Goal: Communication & Community: Answer question/provide support

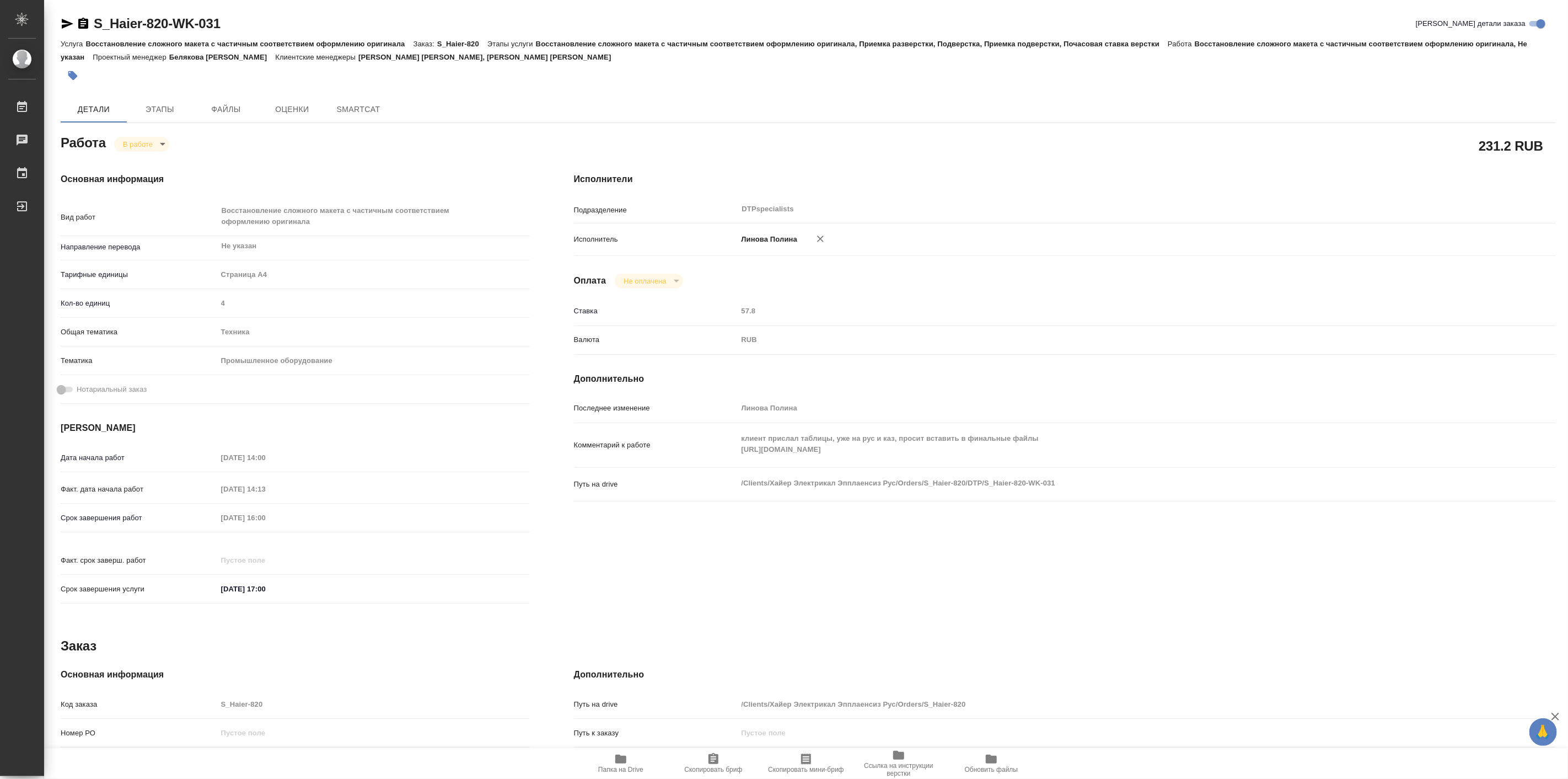
type textarea "x"
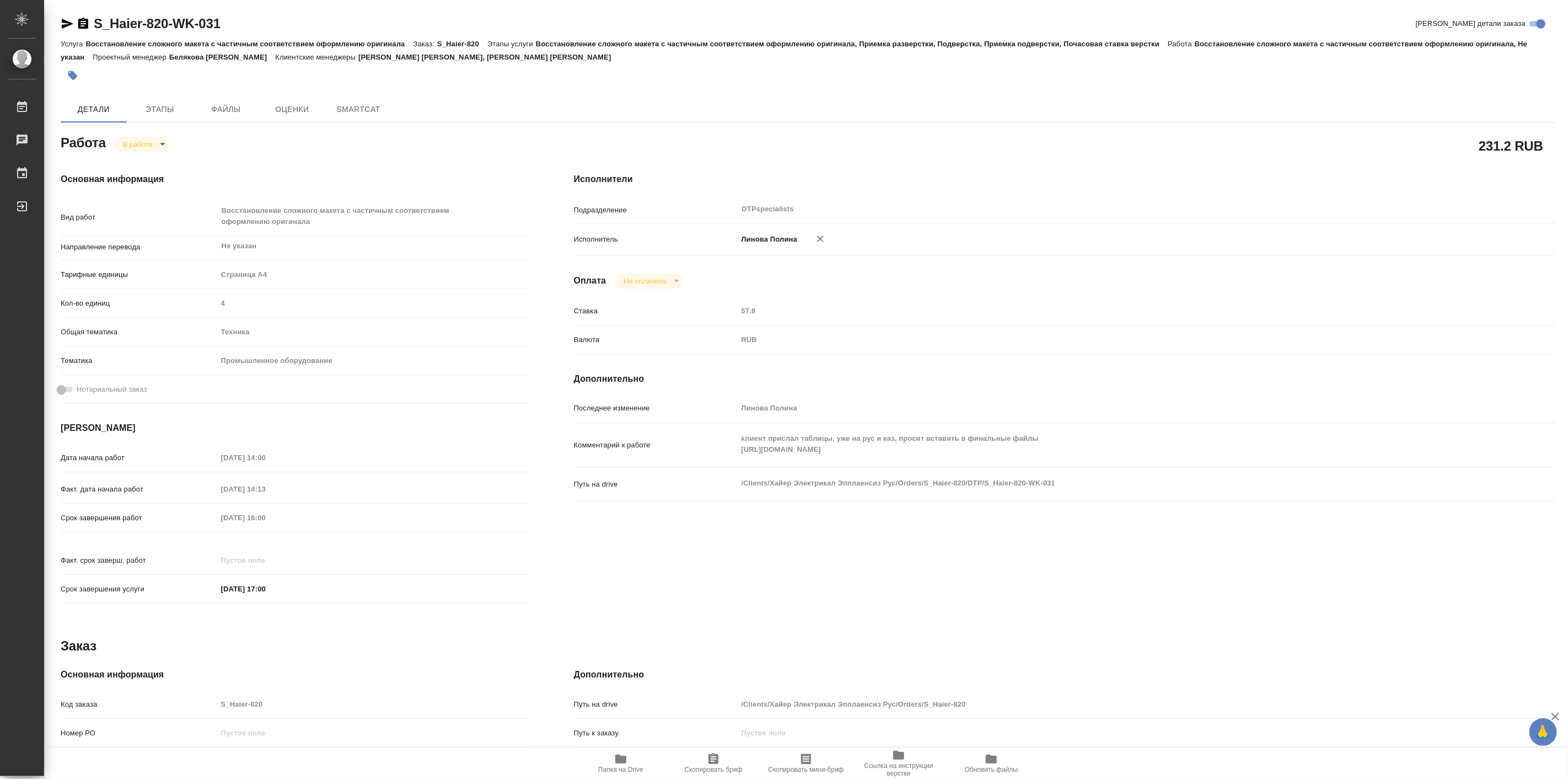
type textarea "x"
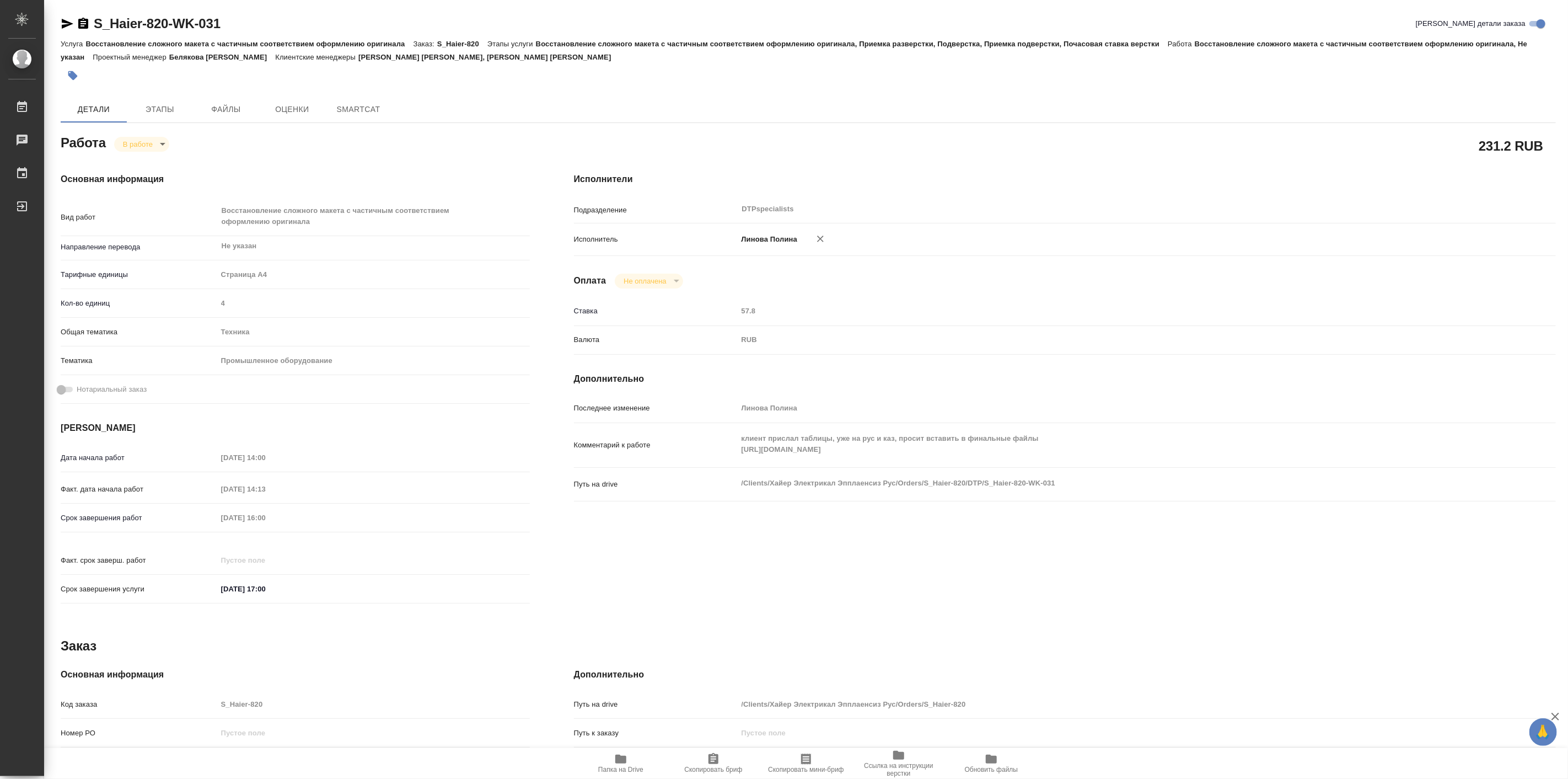
type textarea "x"
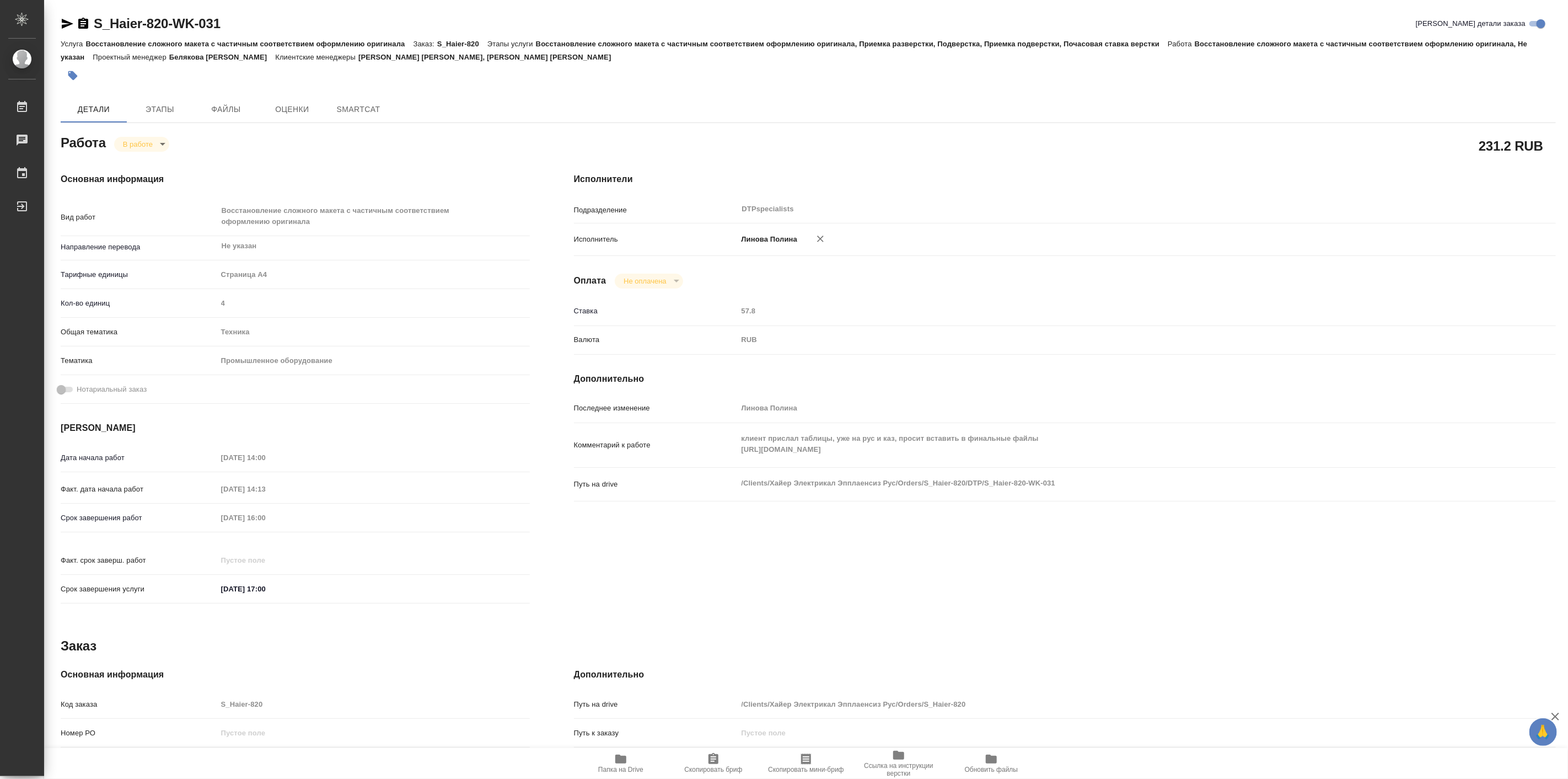
type textarea "x"
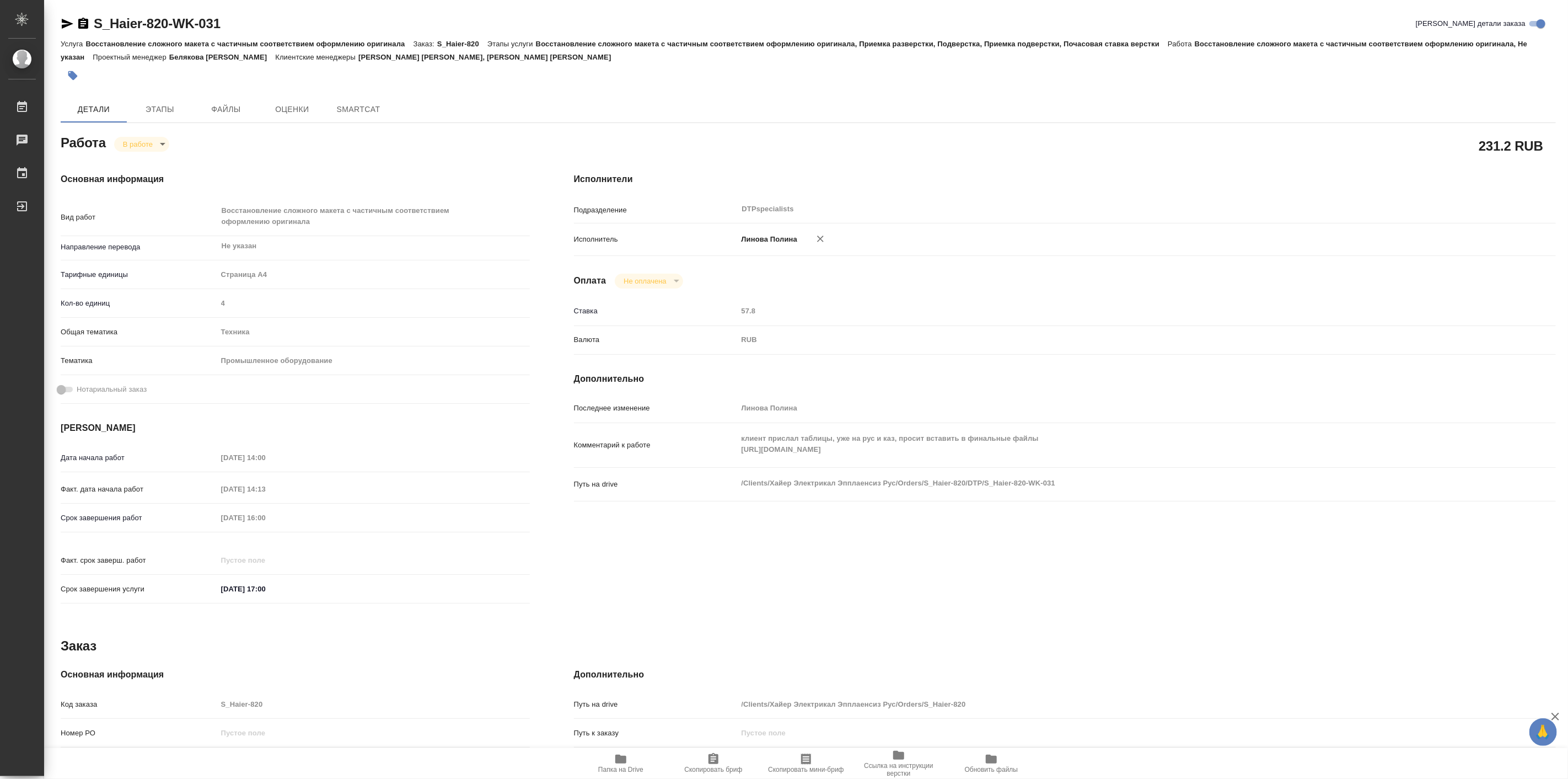
type textarea "x"
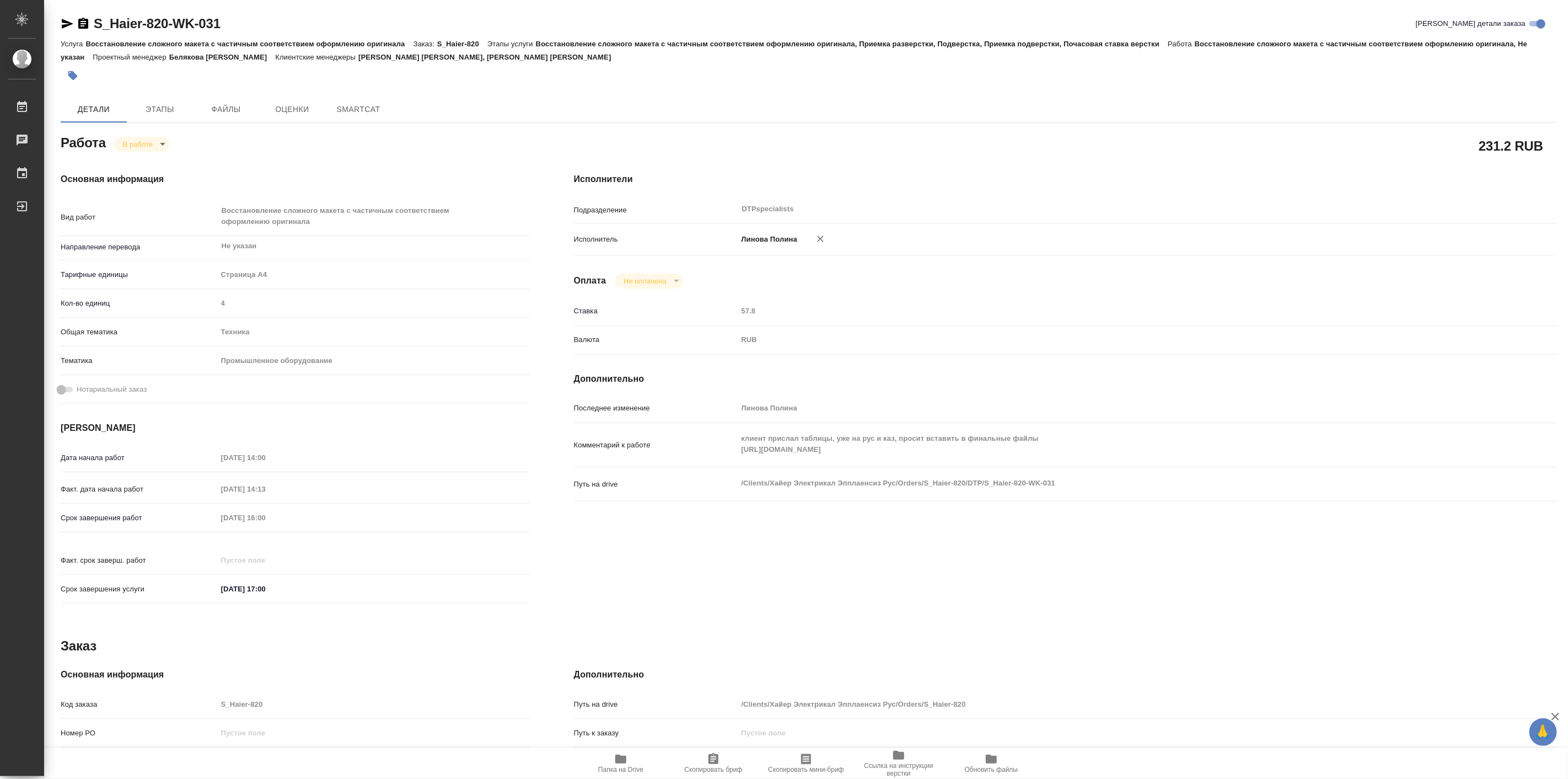
type textarea "x"
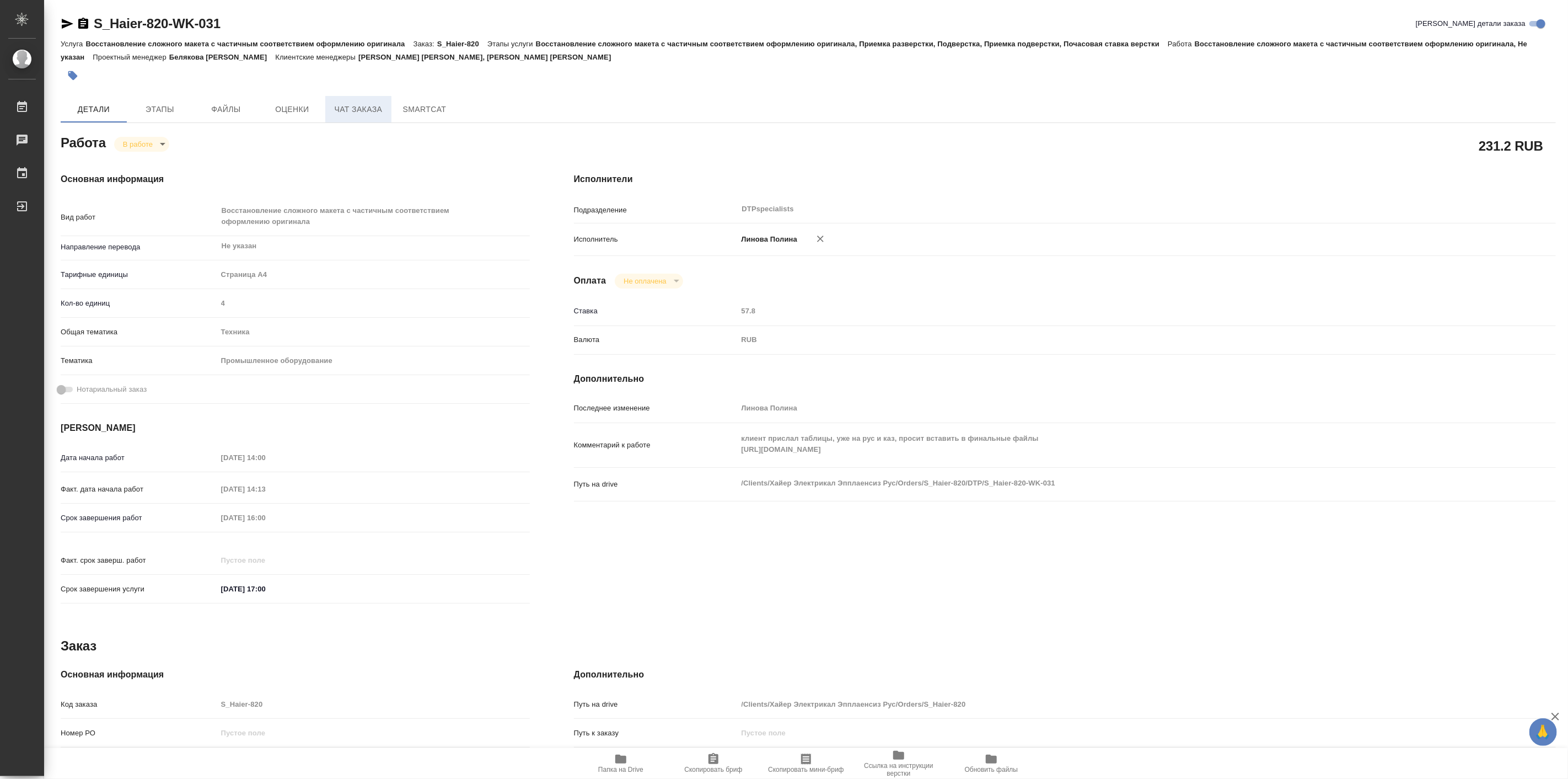
click at [348, 112] on span "Чат заказа" at bounding box center [358, 109] width 53 height 14
type textarea "x"
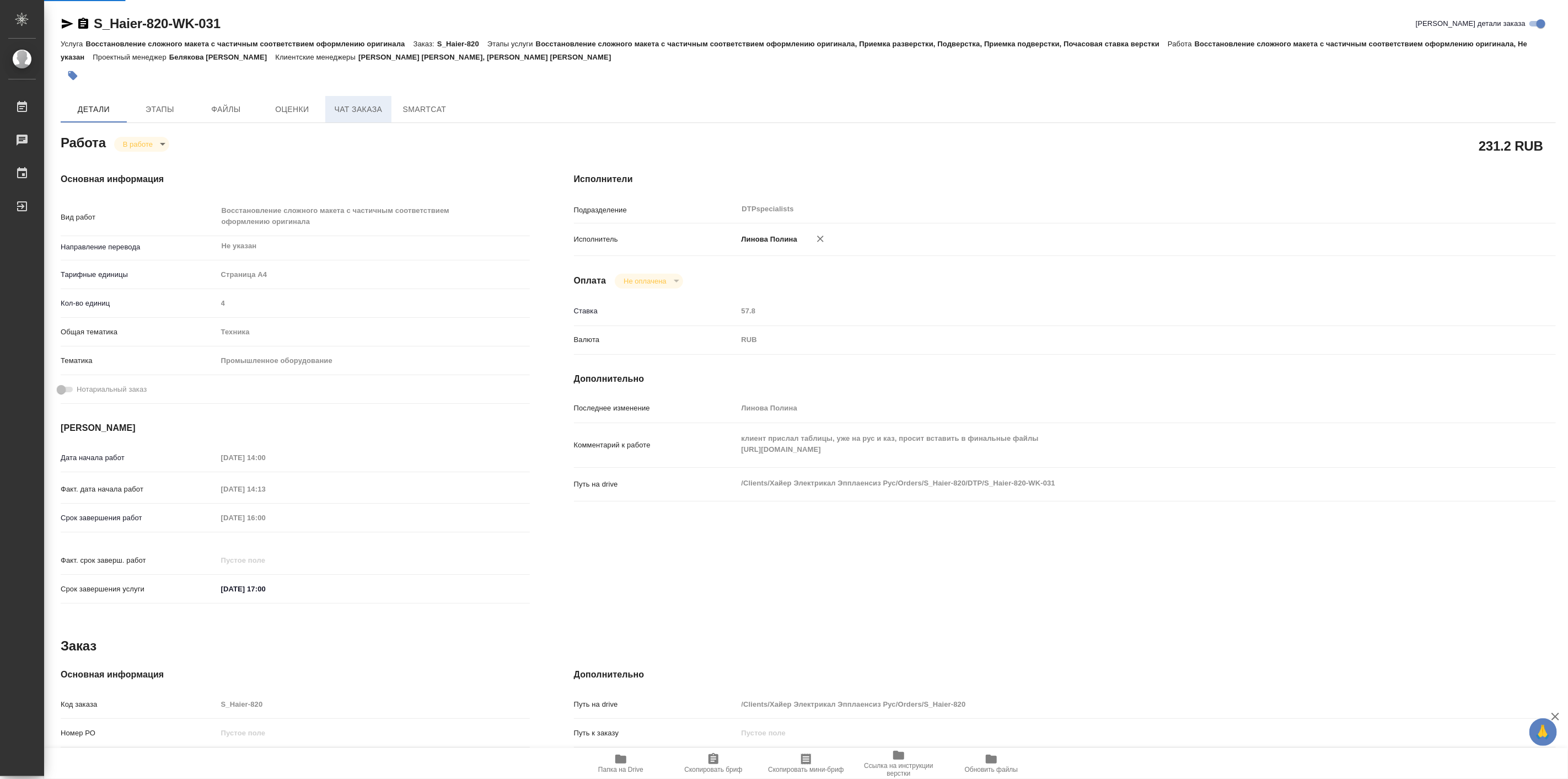
type textarea "x"
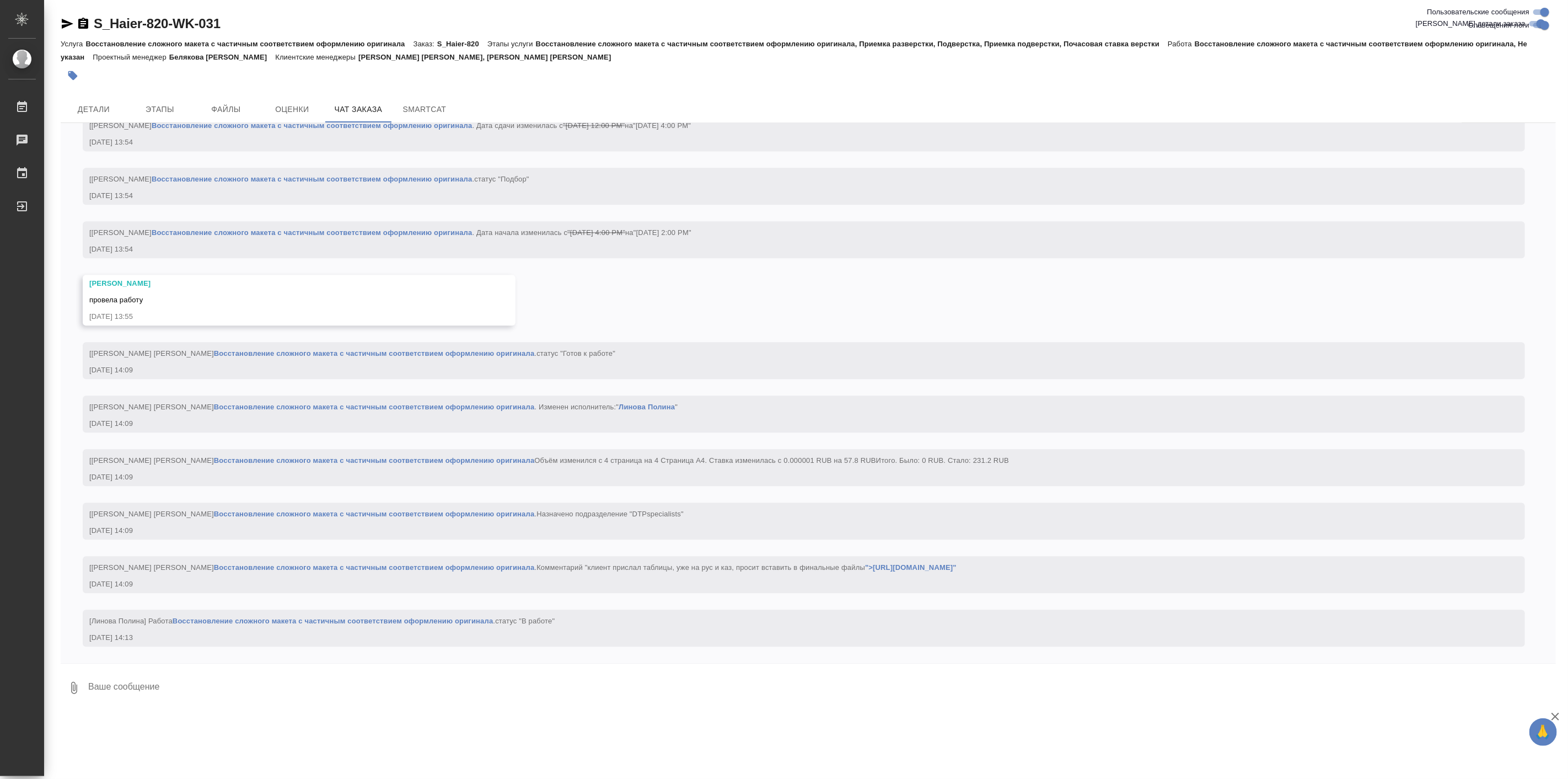
scroll to position [27835, 0]
click at [265, 690] on textarea at bounding box center [821, 688] width 1469 height 38
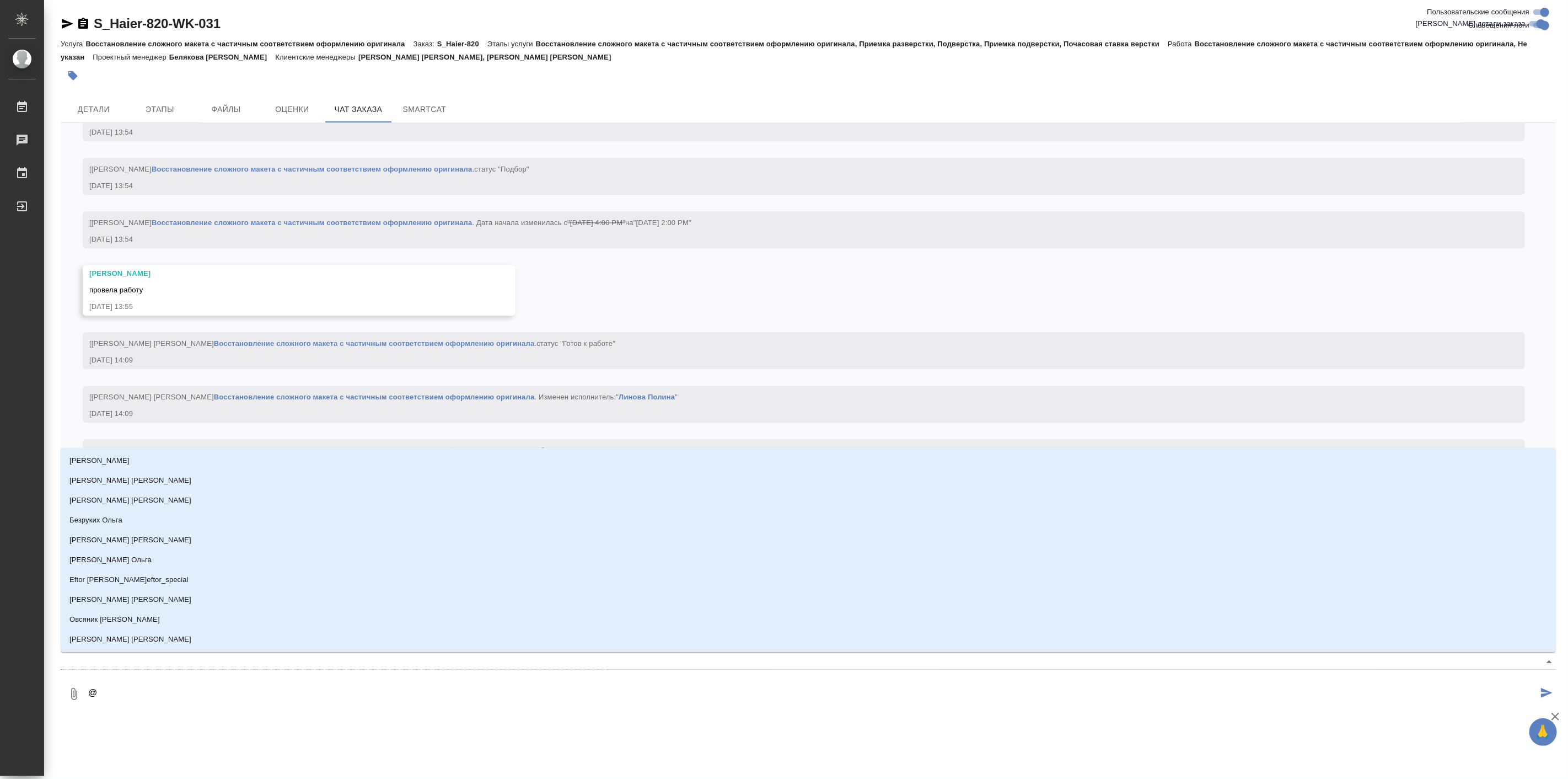
type textarea "@,"
type input ","
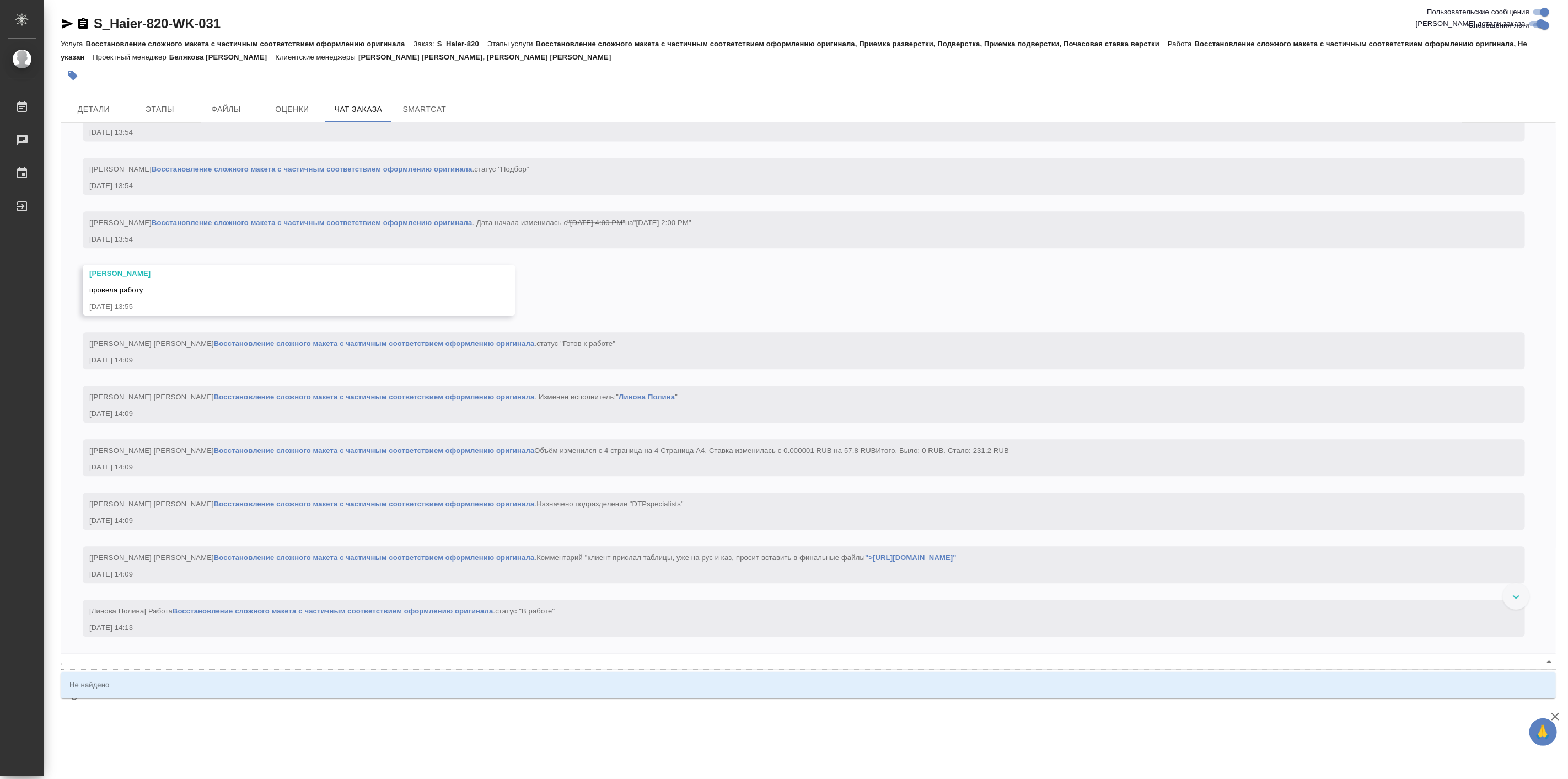
type textarea "@,t"
type input ",t"
type textarea "@,tk"
type input ",tk"
type textarea "@,t"
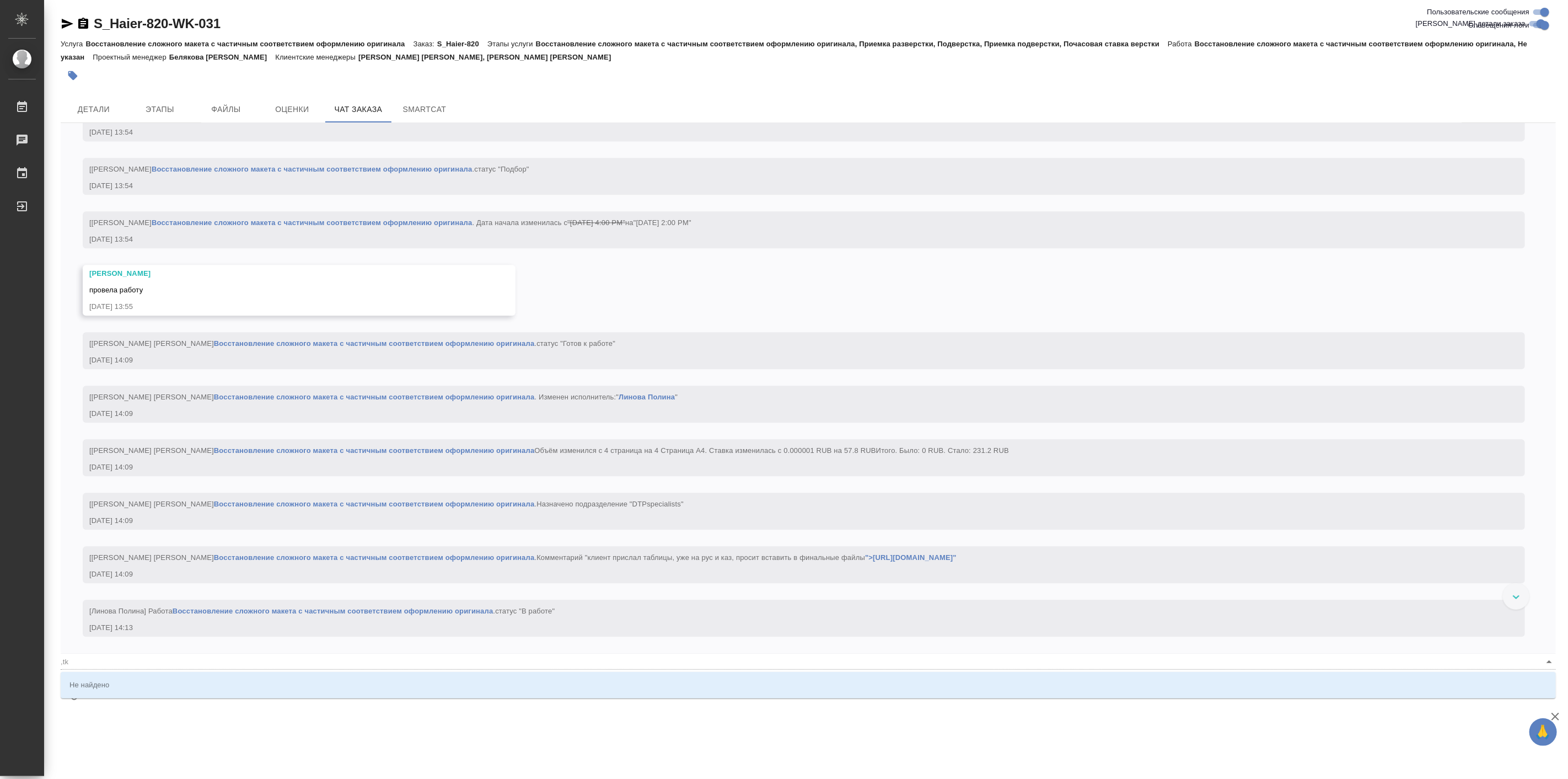
type input ",t"
type textarea "@,"
type input ","
type textarea "@"
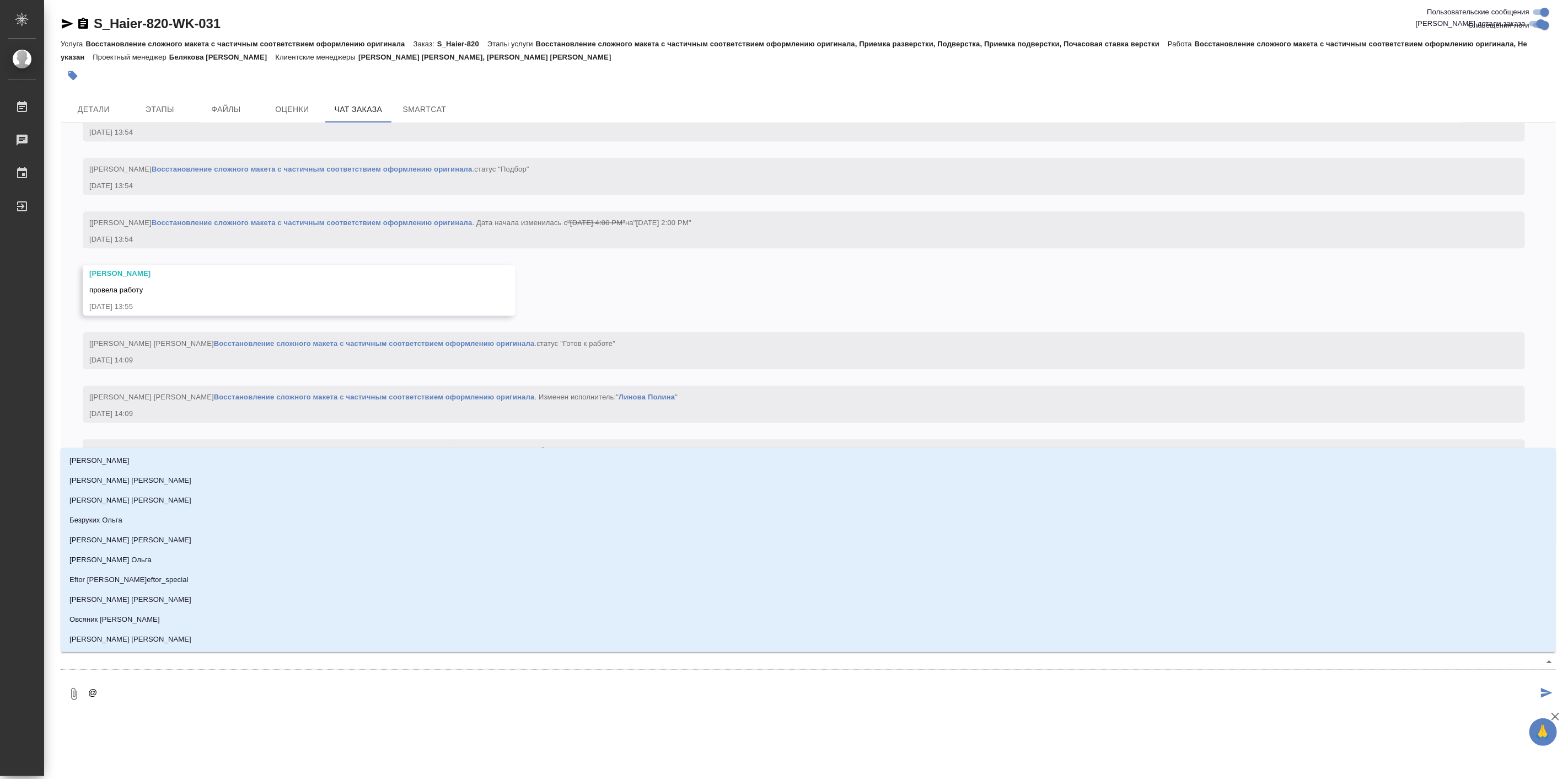
type textarea "@б"
type input "б"
type textarea "@бе"
type input "бе"
type textarea "@бел"
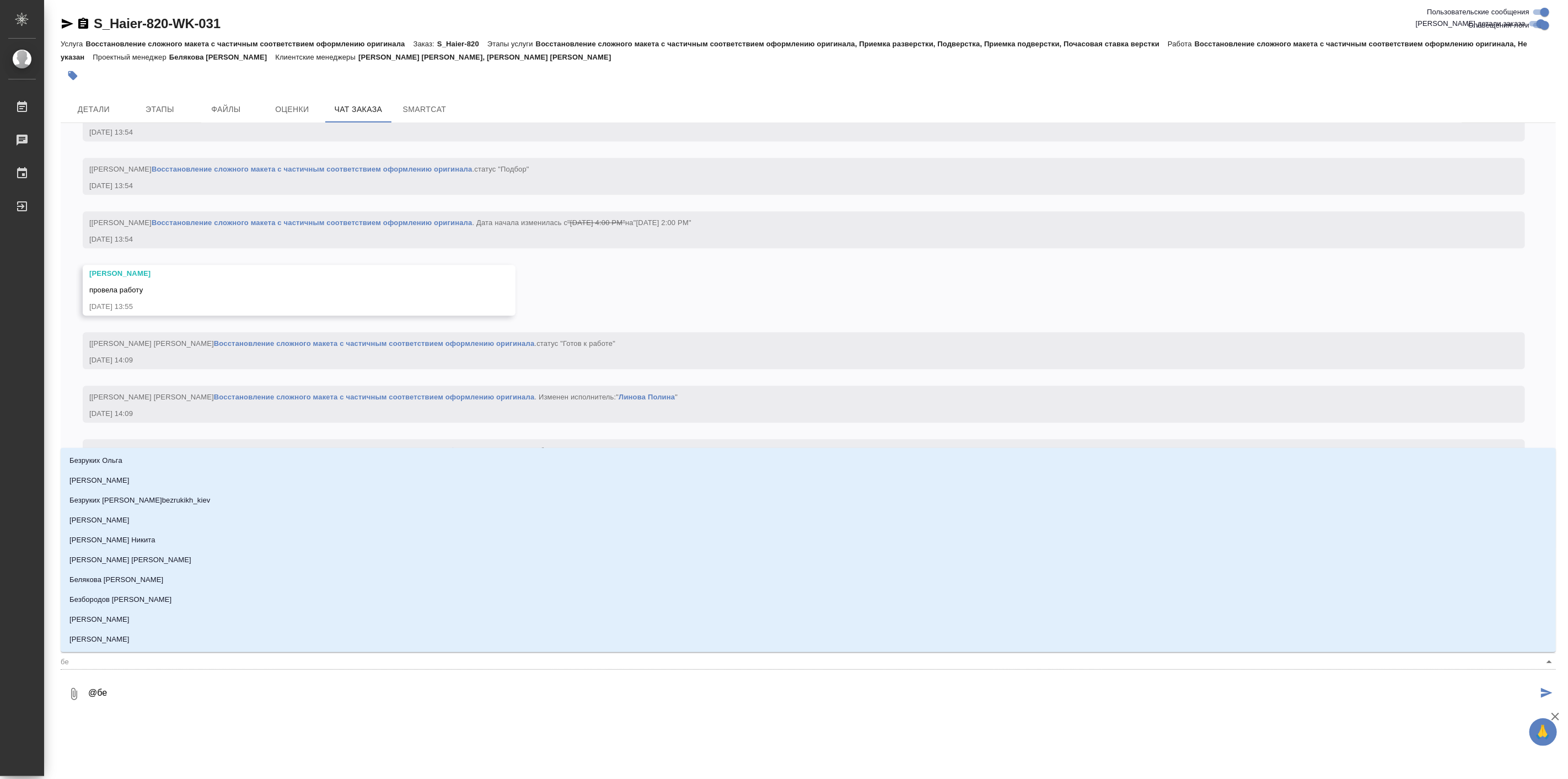
type input "бел"
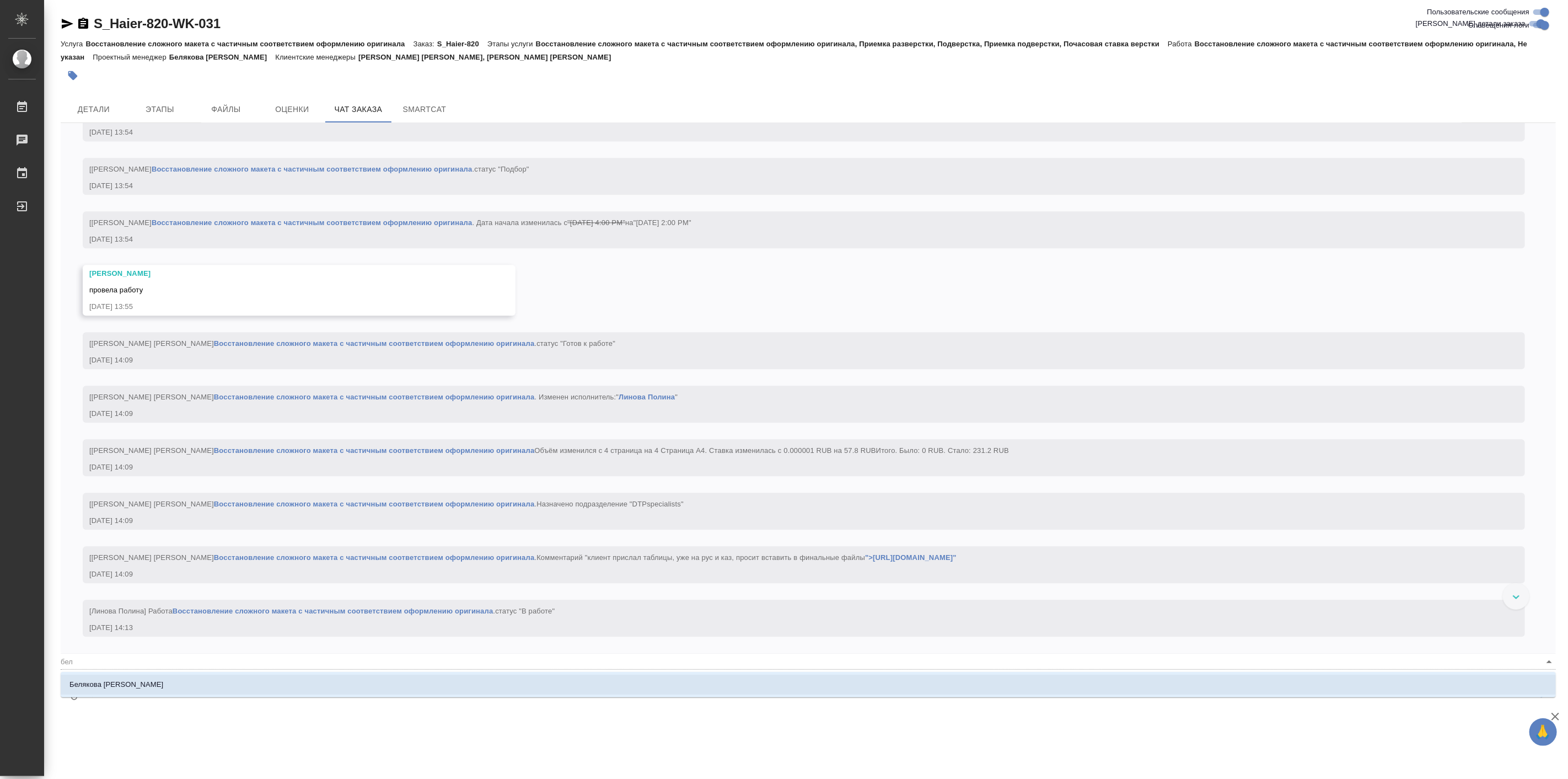
click at [109, 684] on p "[PERSON_NAME]" at bounding box center [116, 685] width 94 height 11
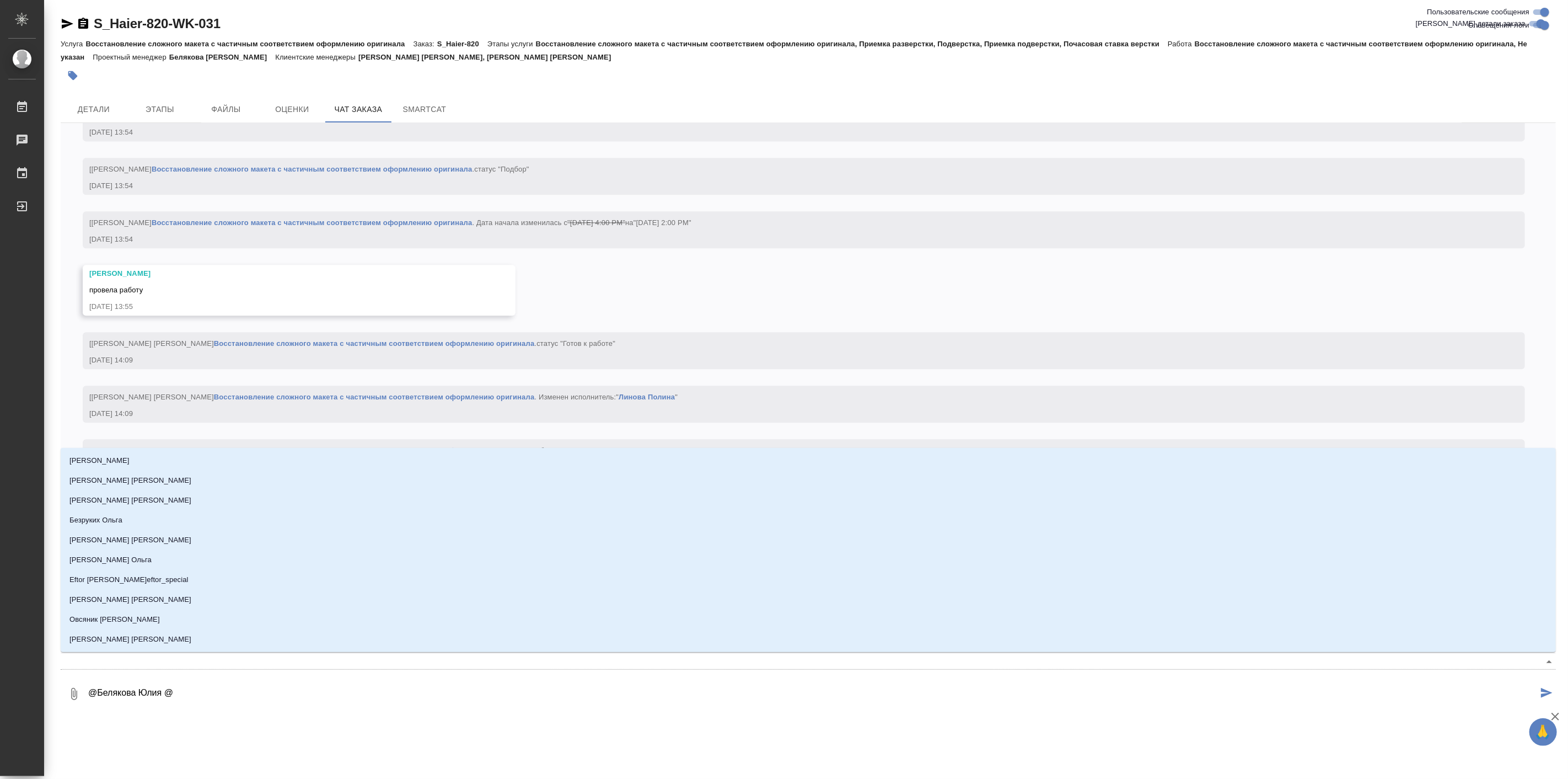
type textarea "@Белякова Юлия @c"
type input "c"
type textarea "@Белякова Юлия @"
type textarea "@Белякова Юлия @ы"
type input "ы"
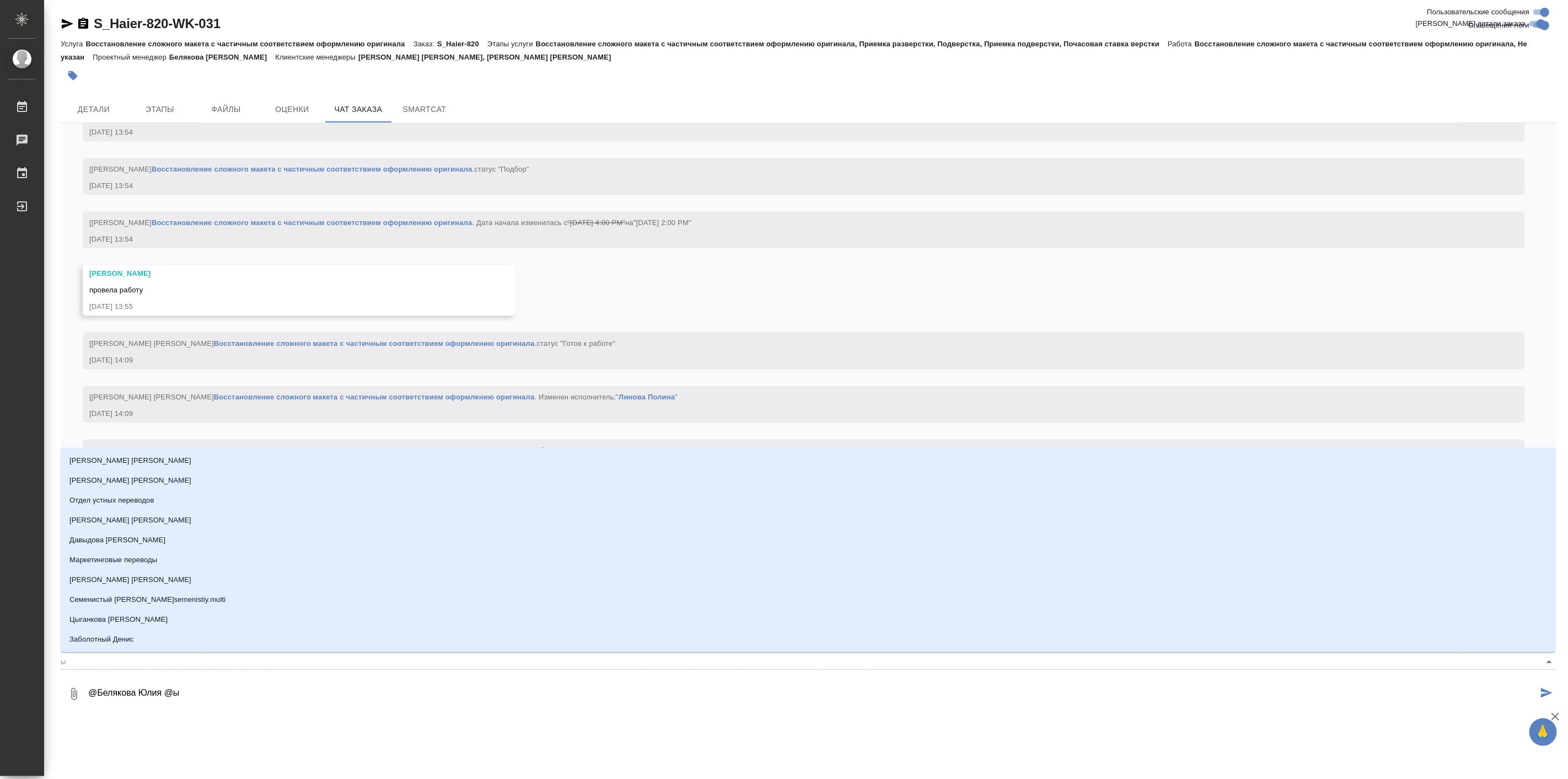
type textarea "@Белякова Юлия @"
type textarea "@Белякова Юлия @с"
type input "с"
type textarea "@Белякова Юлия @су"
type input "су"
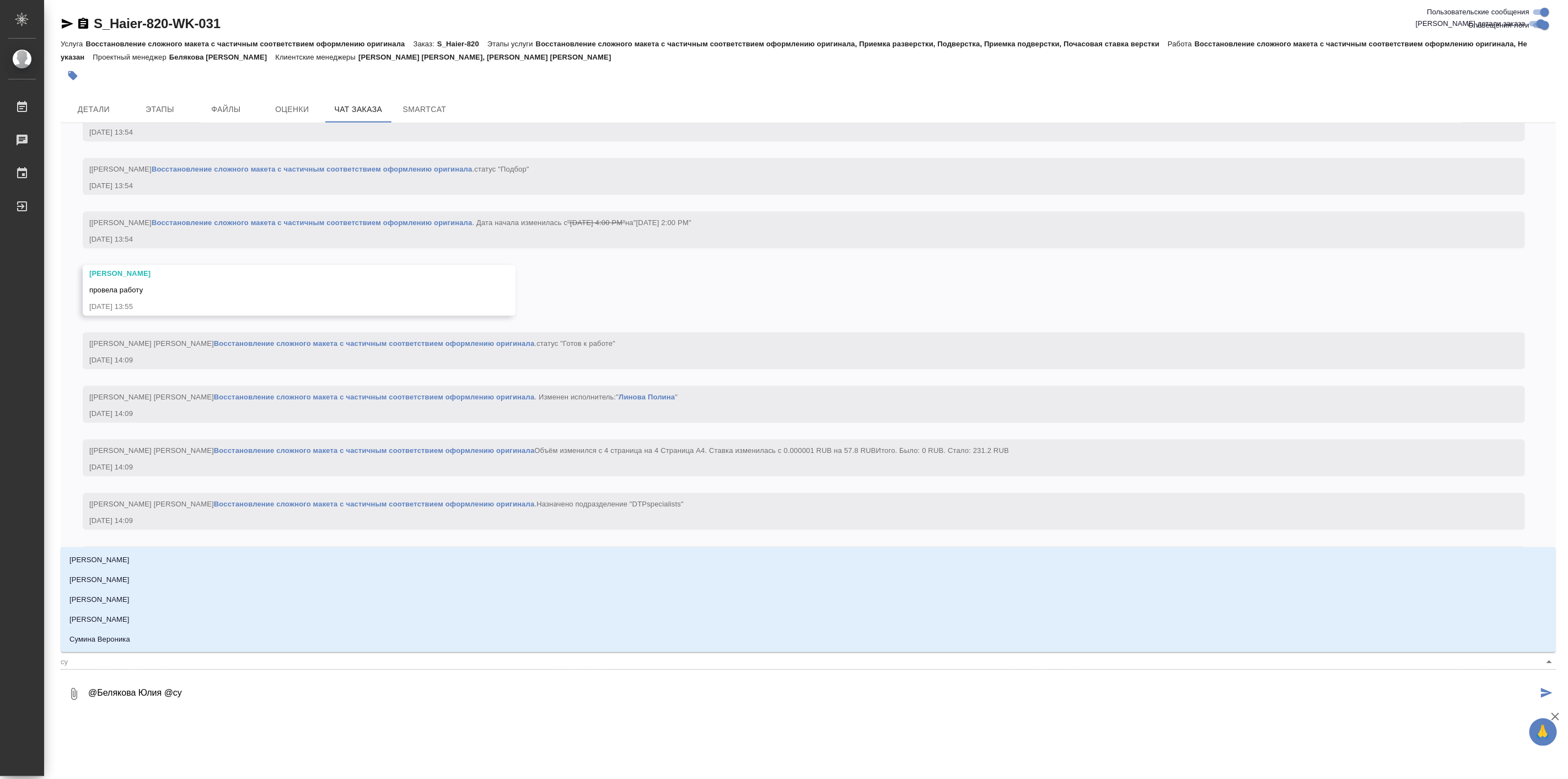
type textarea "@Белякова Юлия @сур"
type input "сур"
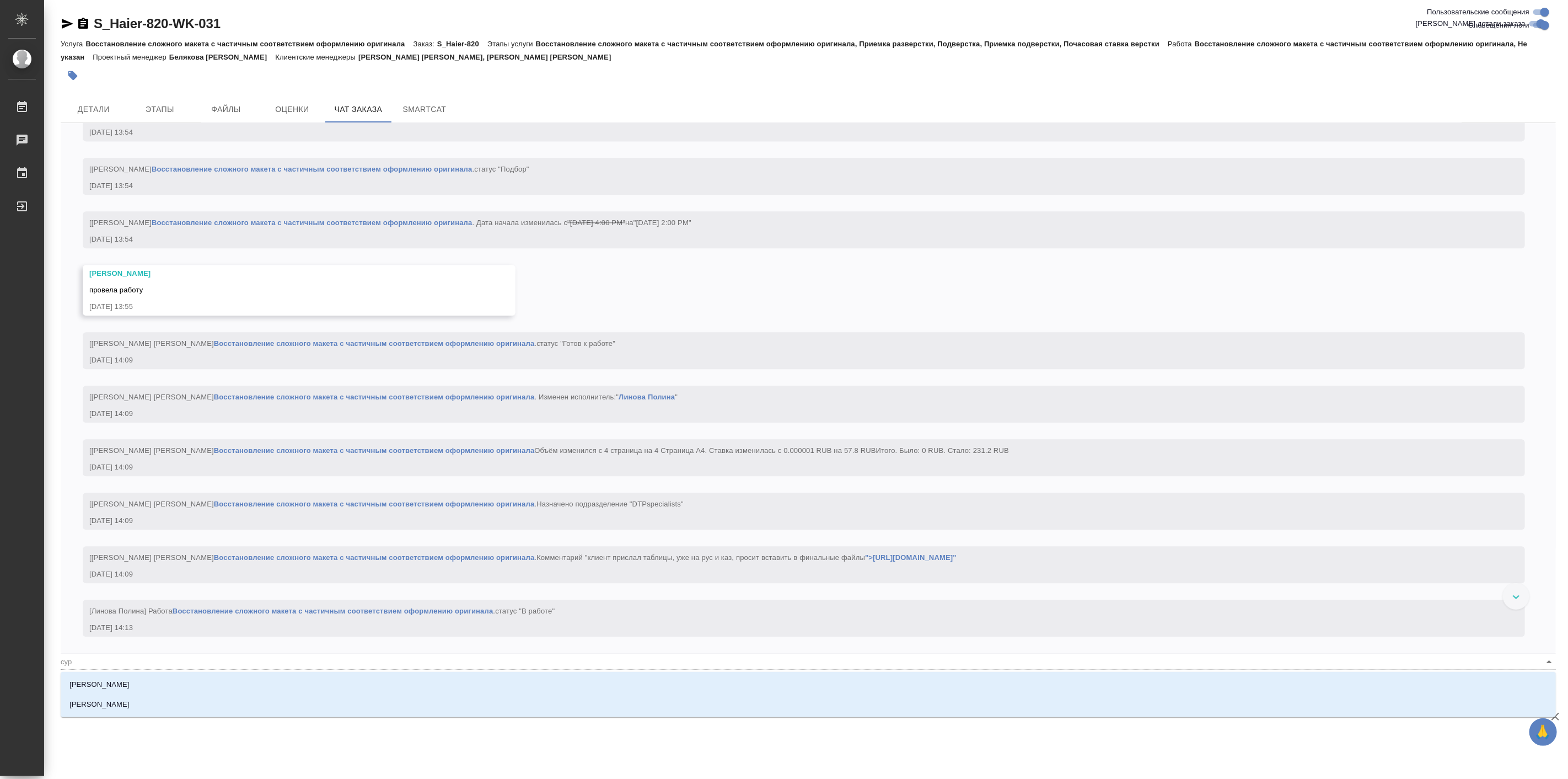
type textarea "@Белякова Юлия @сург"
type input "сург"
type textarea "@Белякова Юлия @сурге"
type input "сурге"
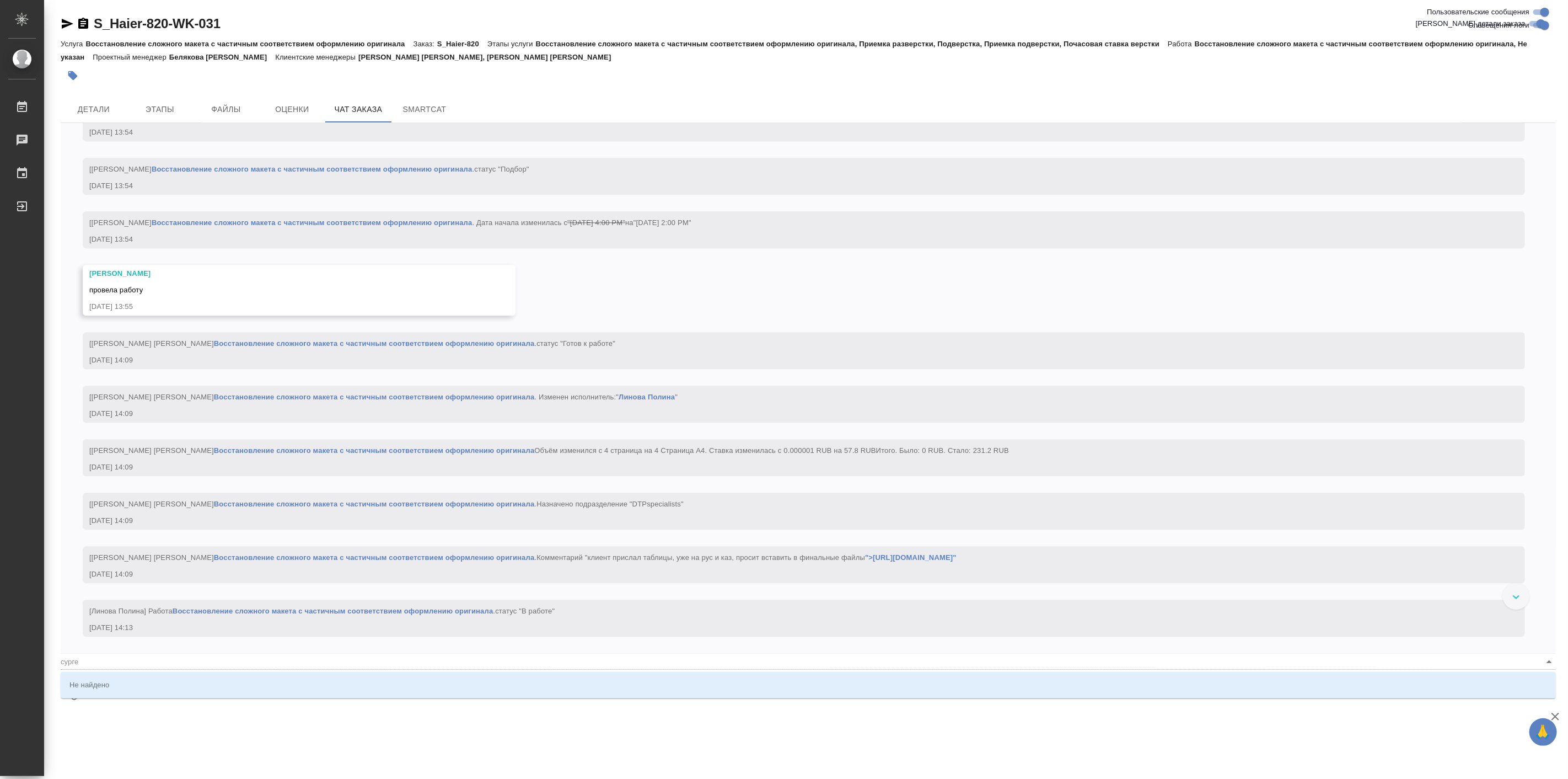
type textarea "@Белякова Юлия @сургее"
type input "сургее"
type textarea "@Белякова Юлия @сургеев"
type input "сургеев"
type textarea "@Белякова Юлия @сургеева"
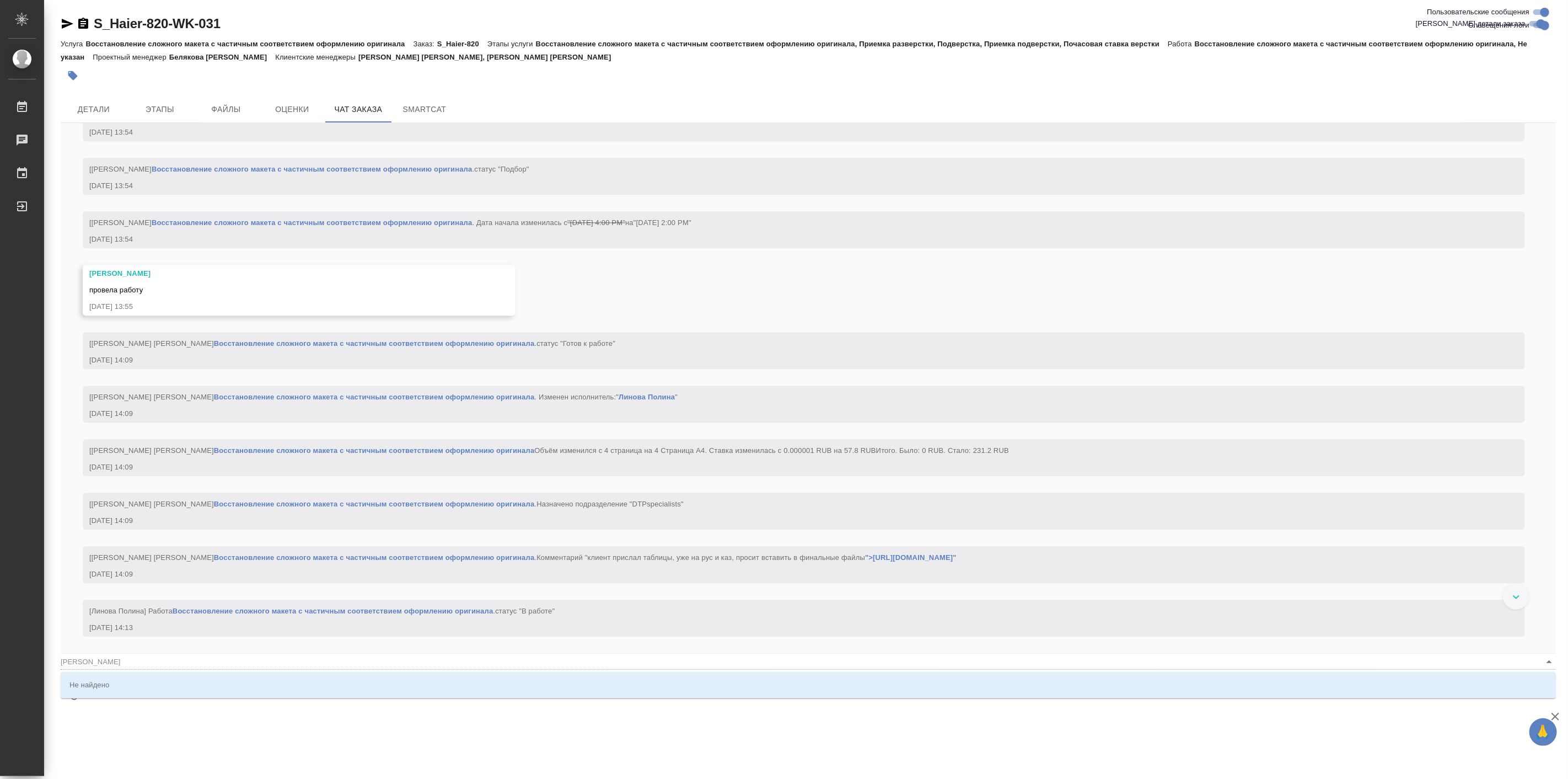
type input "сургеева"
type textarea "@Белякова Юлия @сургеева"
click at [61, 663] on input "сургеева" at bounding box center [791, 661] width 1460 height 15
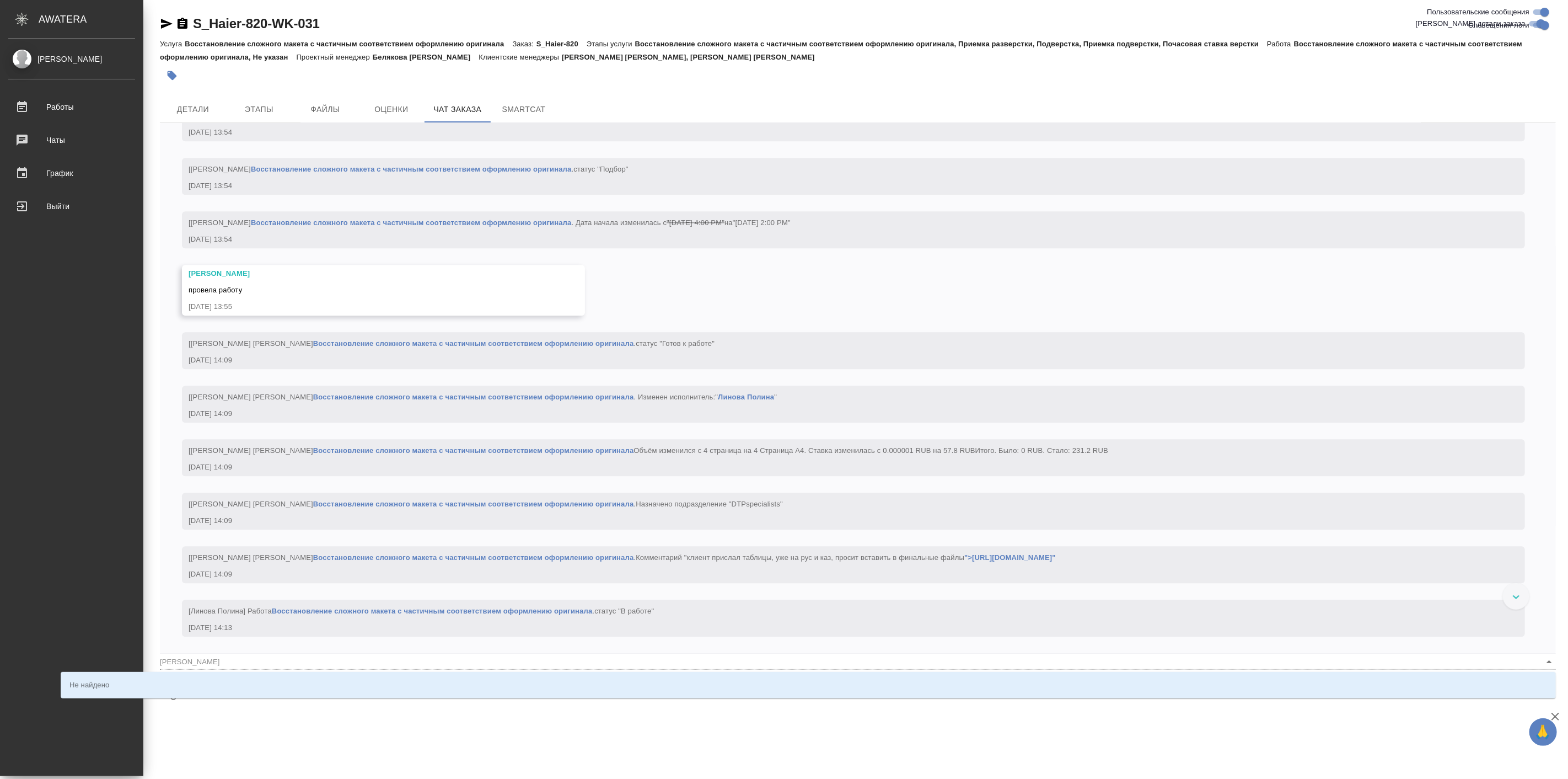
drag, startPoint x: 108, startPoint y: 663, endPoint x: 29, endPoint y: 653, distance: 79.6
click at [29, 653] on div ".cls-1 fill:#fff; AWATERA Linova Polina Работы 0 Чаты График Выйти S_Haier-820-…" at bounding box center [784, 389] width 1568 height 779
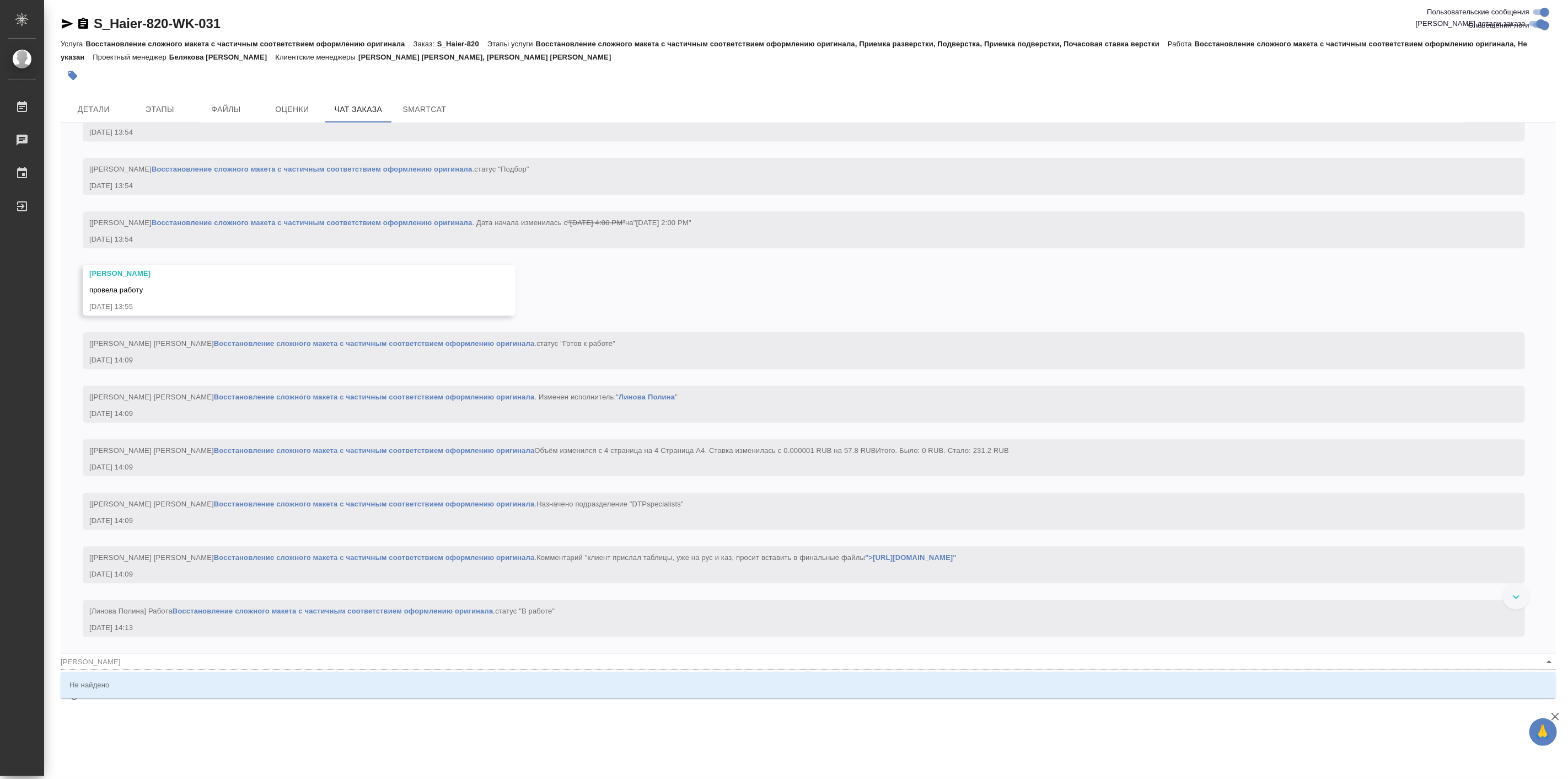
type input "сургеева"
click at [1396, 729] on div ".cls-1 fill:#fff; AWATERA Linova Polina Работы 0 Чаты График Выйти S_Haier-820-…" at bounding box center [784, 389] width 1568 height 779
click at [1561, 712] on icon "button" at bounding box center [1555, 717] width 13 height 13
click at [418, 736] on div ".cls-1 fill:#fff; AWATERA Linova Polina Работы 0 Чаты График Выйти S_Haier-820-…" at bounding box center [784, 389] width 1568 height 779
click at [324, 717] on div ".cls-1 fill:#fff; AWATERA Linova Polina Работы 0 Чаты График Выйти S_Haier-820-…" at bounding box center [784, 389] width 1568 height 779
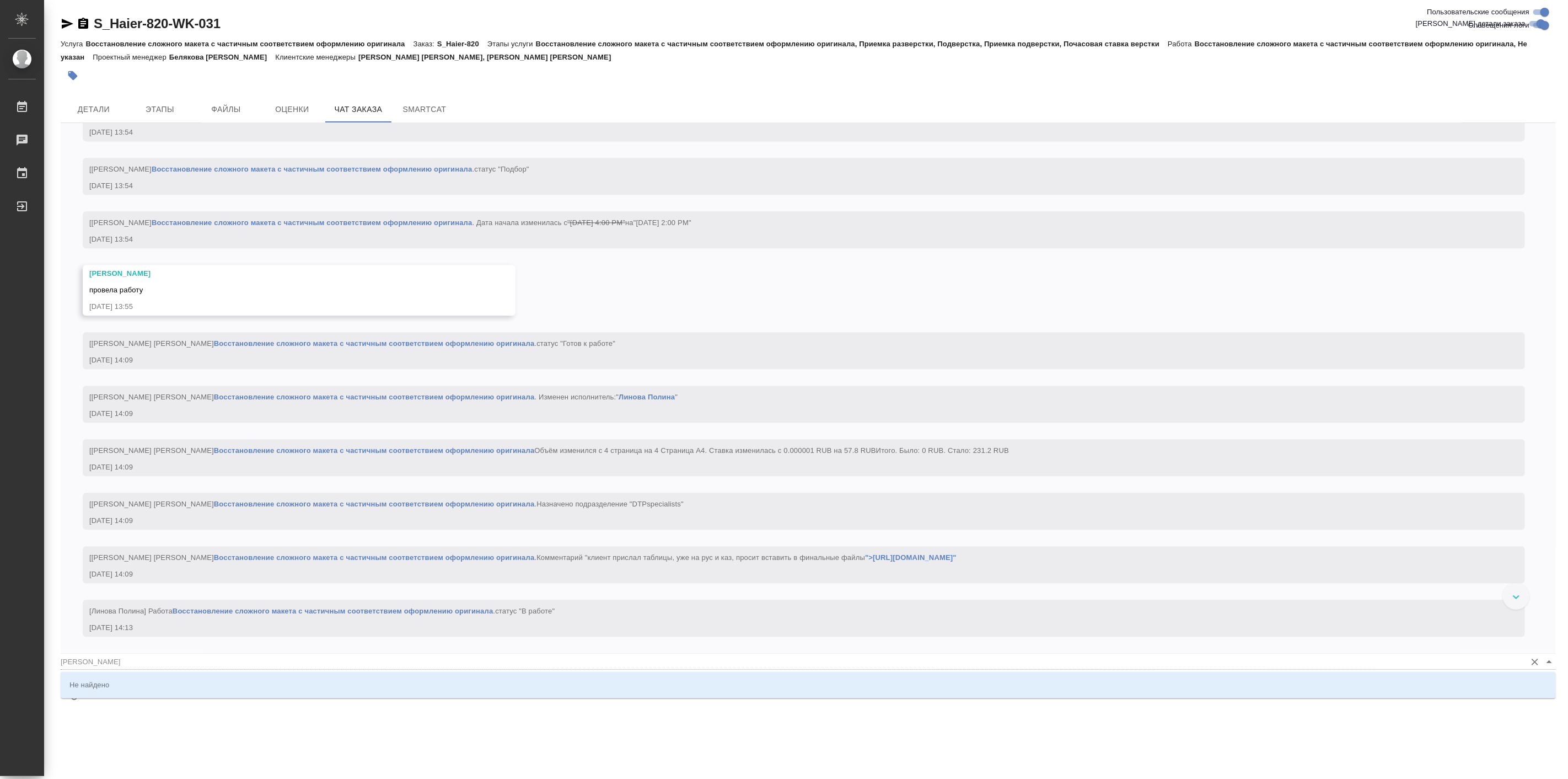
click at [1535, 661] on icon "Очистить" at bounding box center [1535, 661] width 7 height 7
click at [367, 718] on div ".cls-1 fill:#fff; AWATERA Linova Polina Работы 0 Чаты График Выйти S_Haier-820-…" at bounding box center [784, 389] width 1568 height 779
drag, startPoint x: 290, startPoint y: 713, endPoint x: 258, endPoint y: 723, distance: 33.5
click at [290, 713] on div "S_Haier-820-WK-031 Кратко детали заказа Услуга Восстановление сложного макета с…" at bounding box center [808, 356] width 1507 height 713
click at [253, 725] on div ".cls-1 fill:#fff; AWATERA Linova Polina Работы 0 Чаты График Выйти S_Haier-820-…" at bounding box center [784, 389] width 1568 height 779
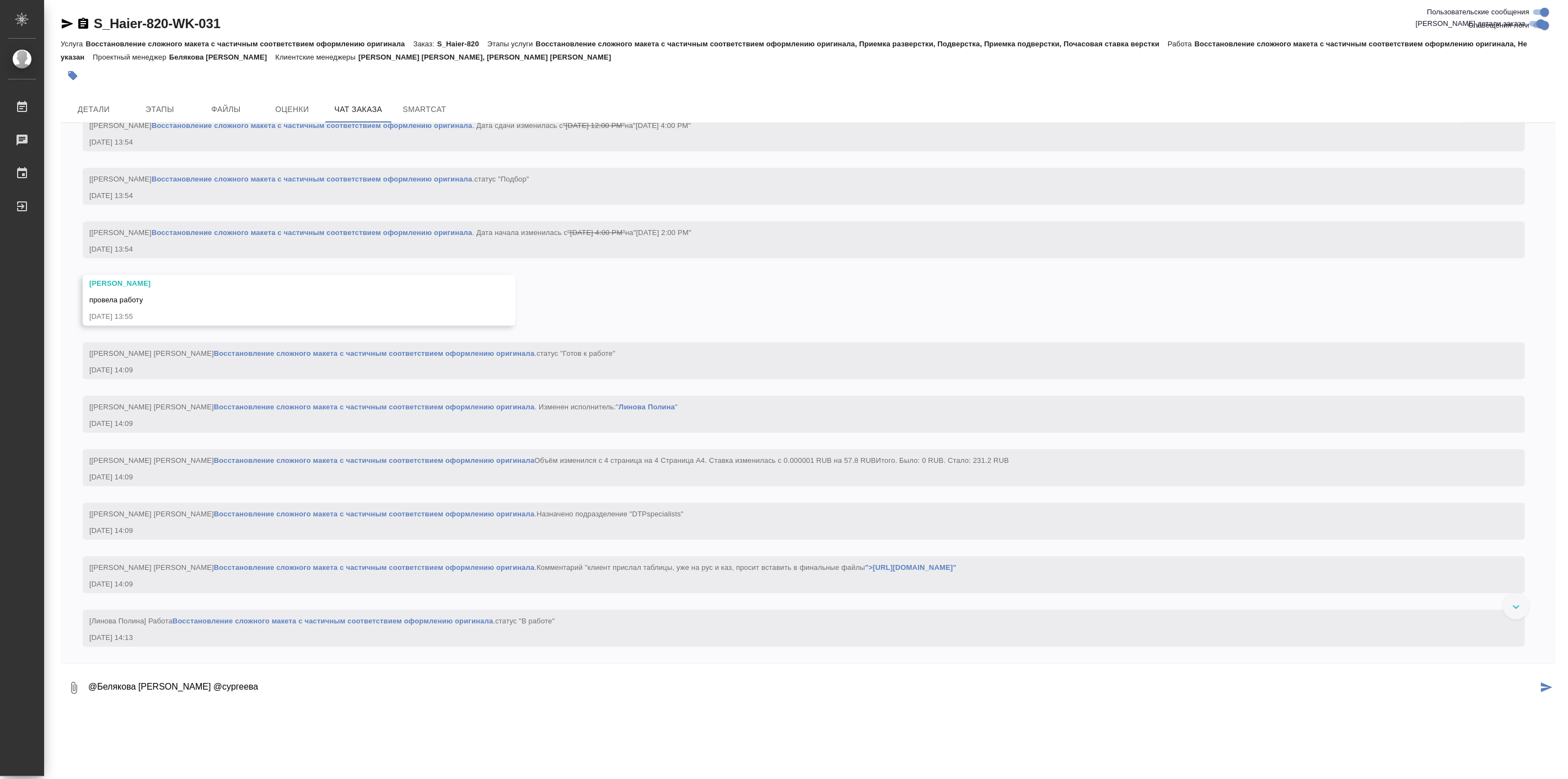
click at [245, 681] on textarea "@Белякова Юлия @сургеева" at bounding box center [812, 688] width 1451 height 38
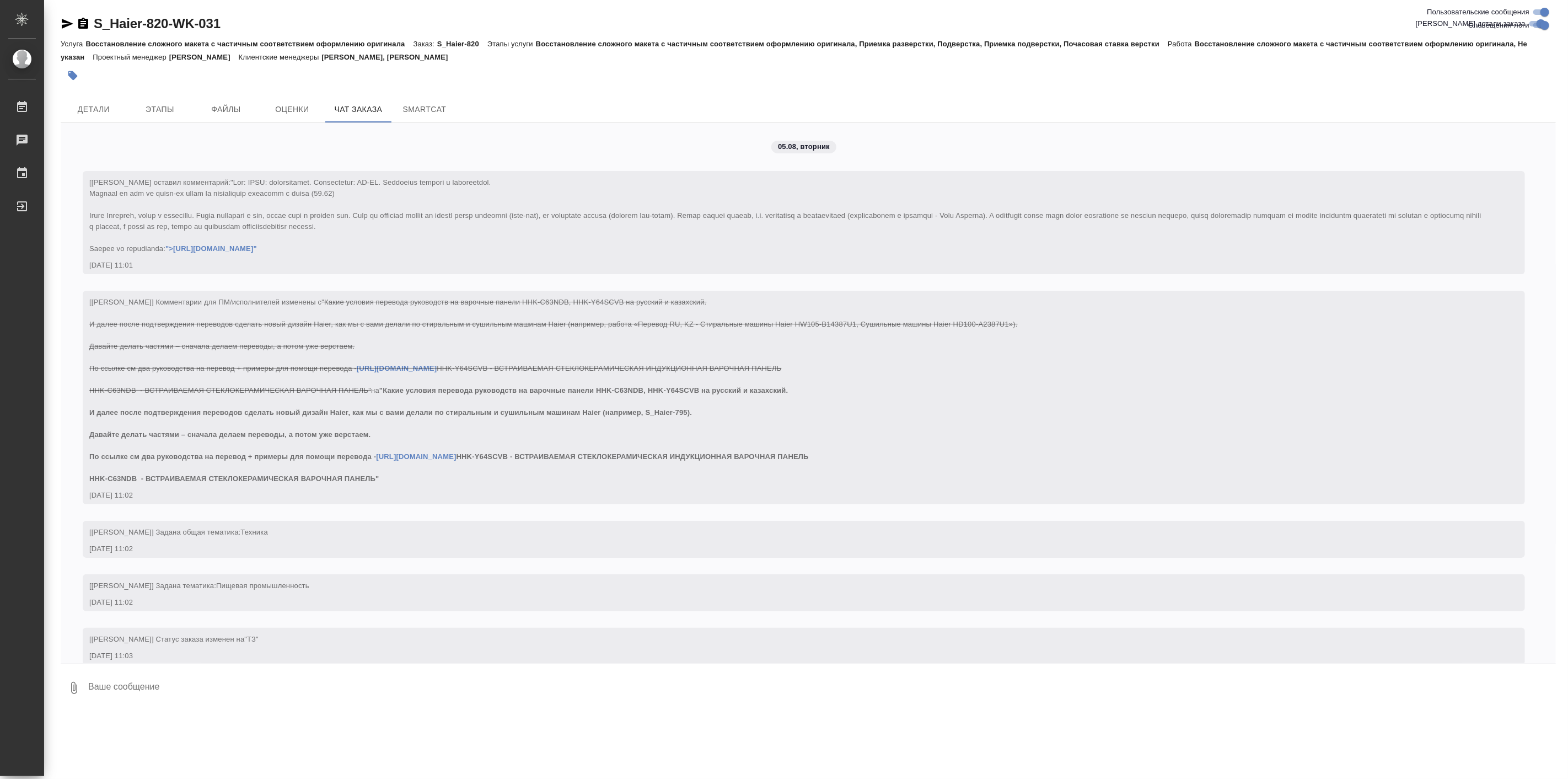
scroll to position [27835, 0]
